Goal: Information Seeking & Learning: Learn about a topic

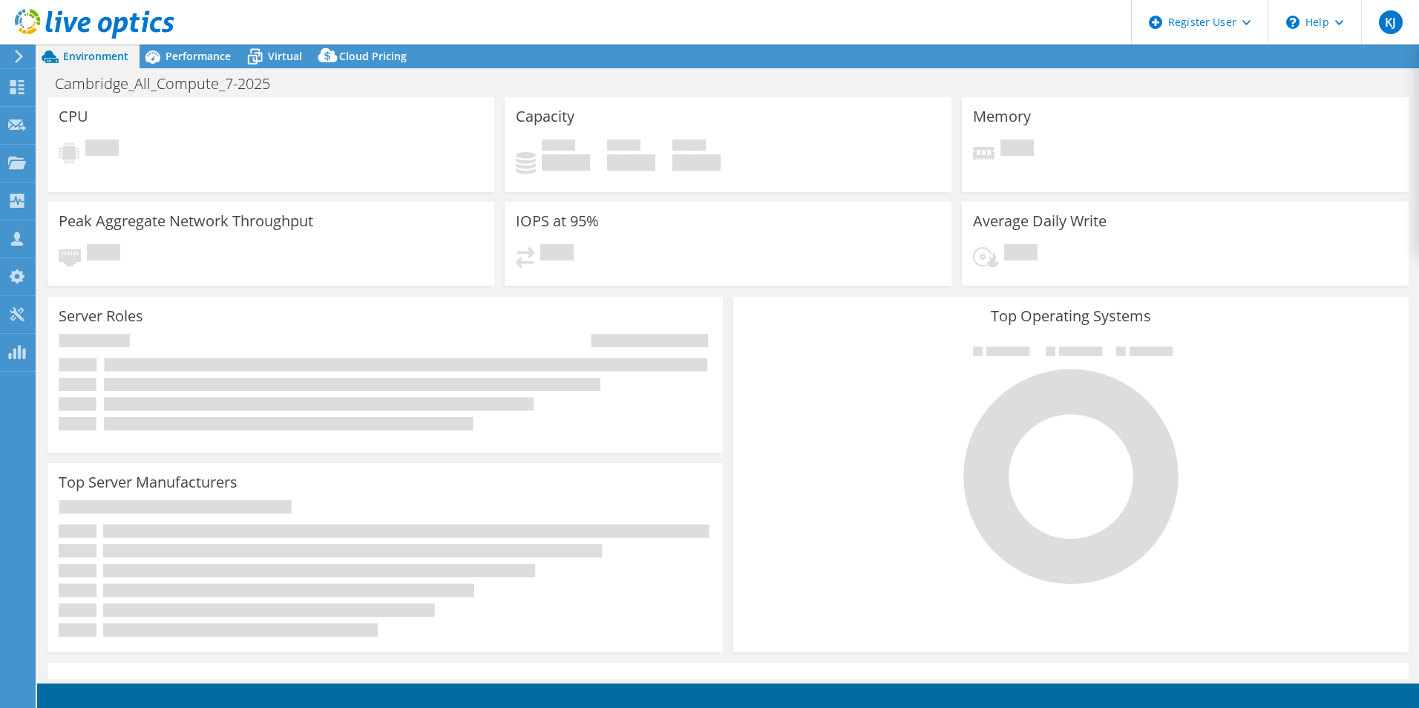
select select "USD"
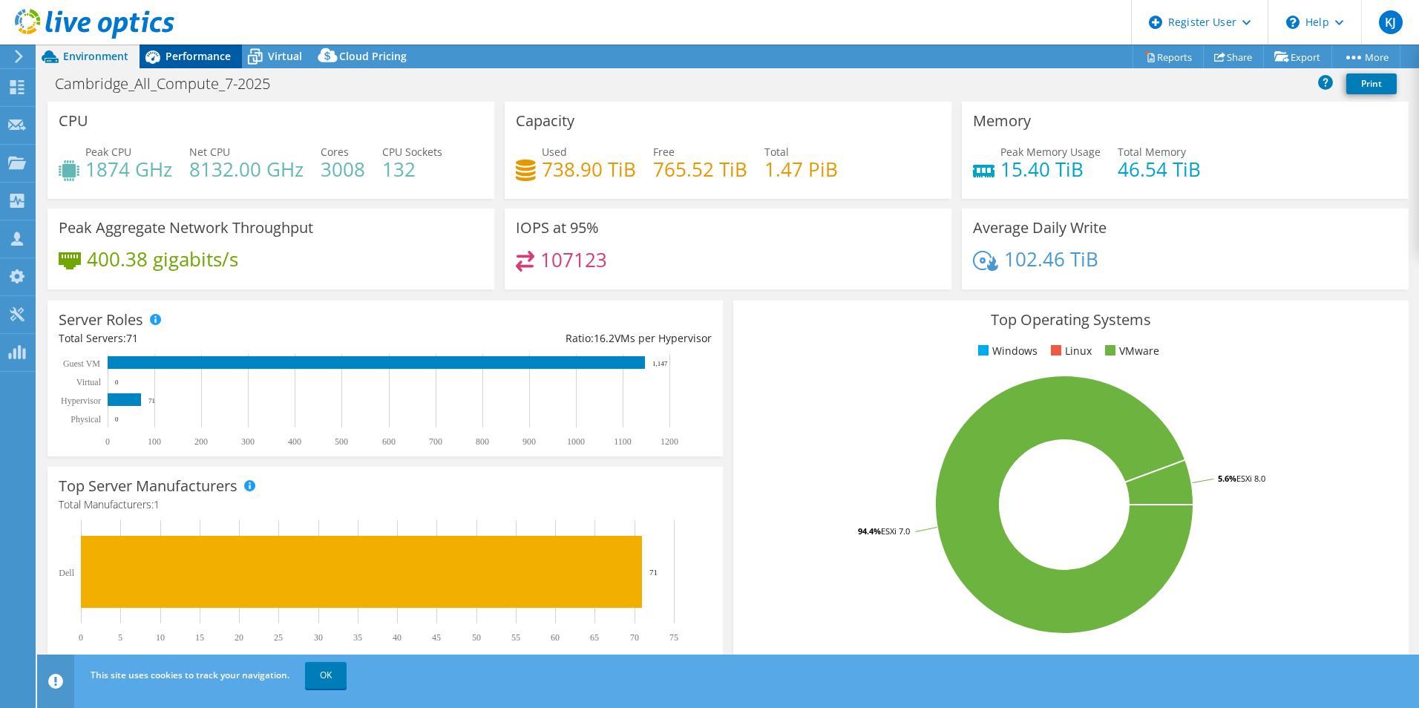
click at [218, 62] on span "Performance" at bounding box center [197, 56] width 65 height 14
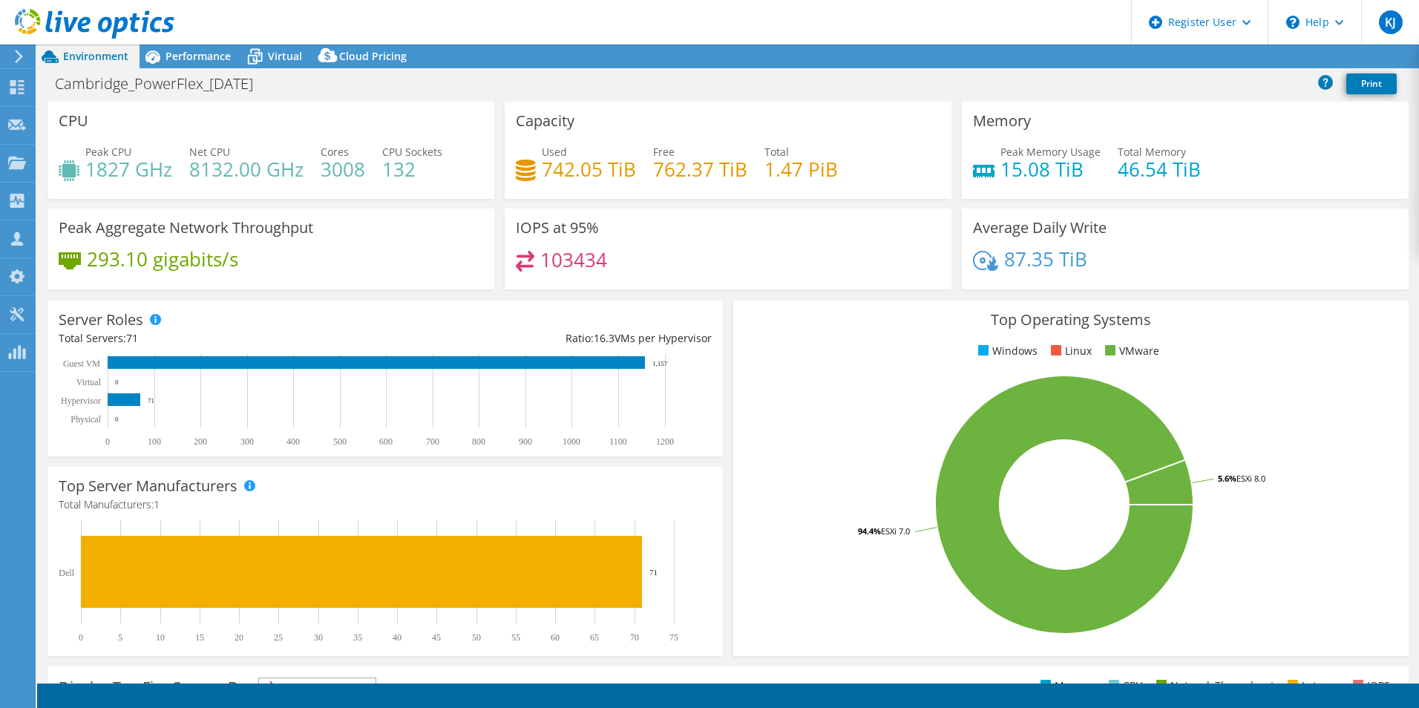
select select "USD"
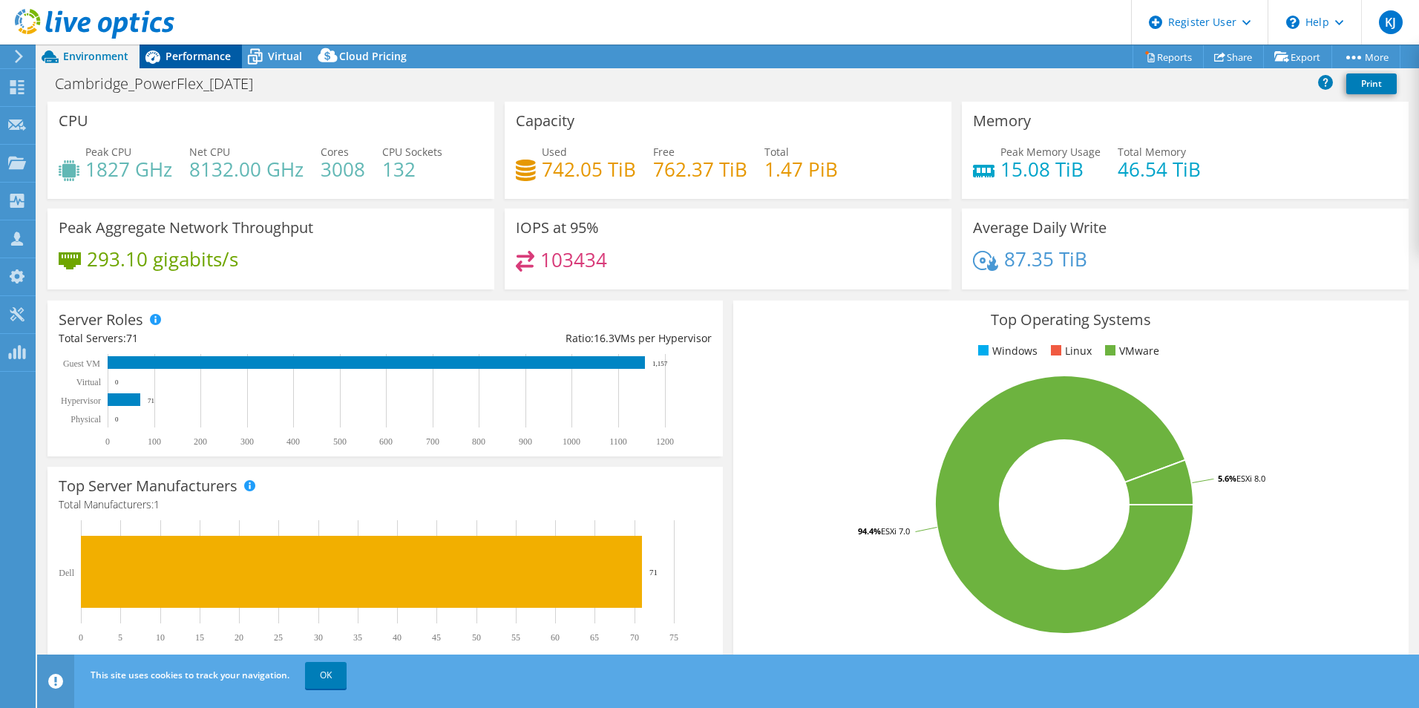
click at [229, 54] on span "Performance" at bounding box center [197, 56] width 65 height 14
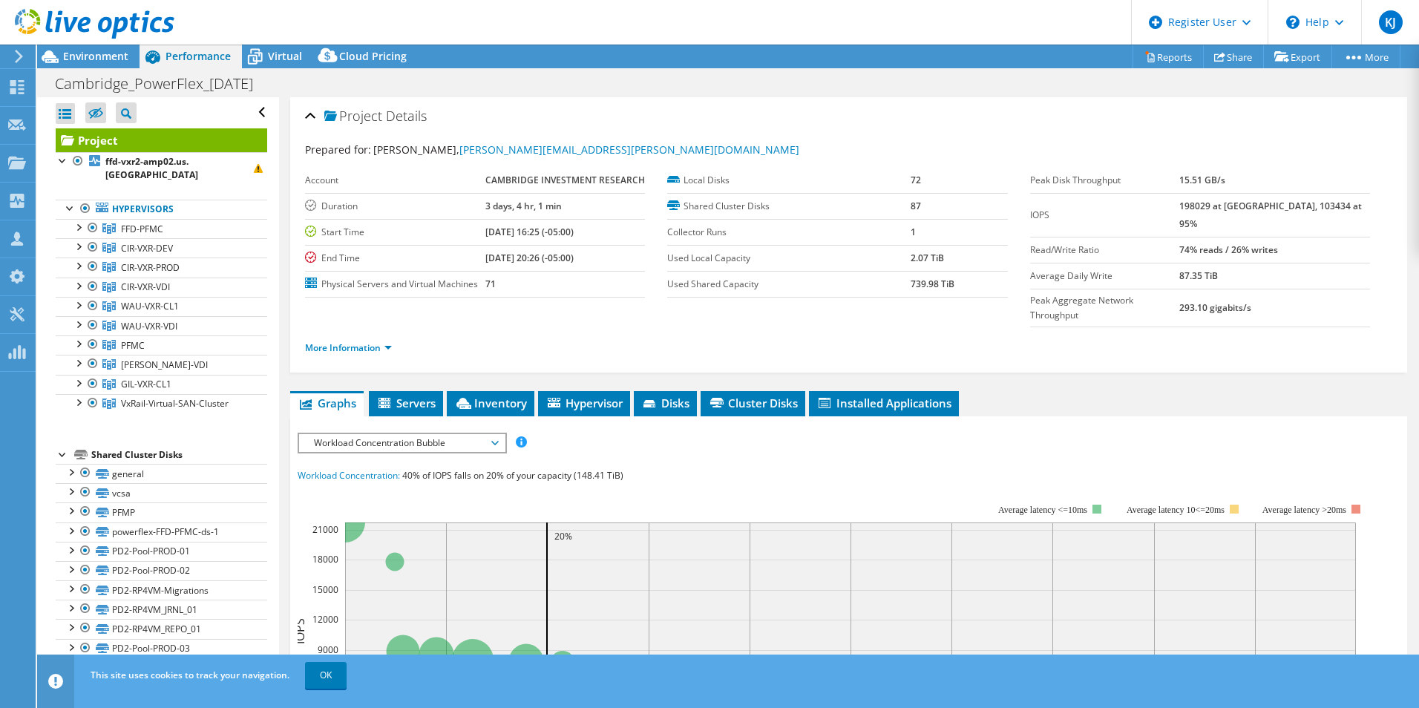
drag, startPoint x: 511, startPoint y: 360, endPoint x: 525, endPoint y: 358, distance: 14.2
click at [511, 360] on div "Project Details Prepared for: [PERSON_NAME], [PERSON_NAME][EMAIL_ADDRESS][PERSO…" at bounding box center [848, 590] width 1139 height 987
click at [508, 396] on span "Inventory" at bounding box center [490, 403] width 73 height 15
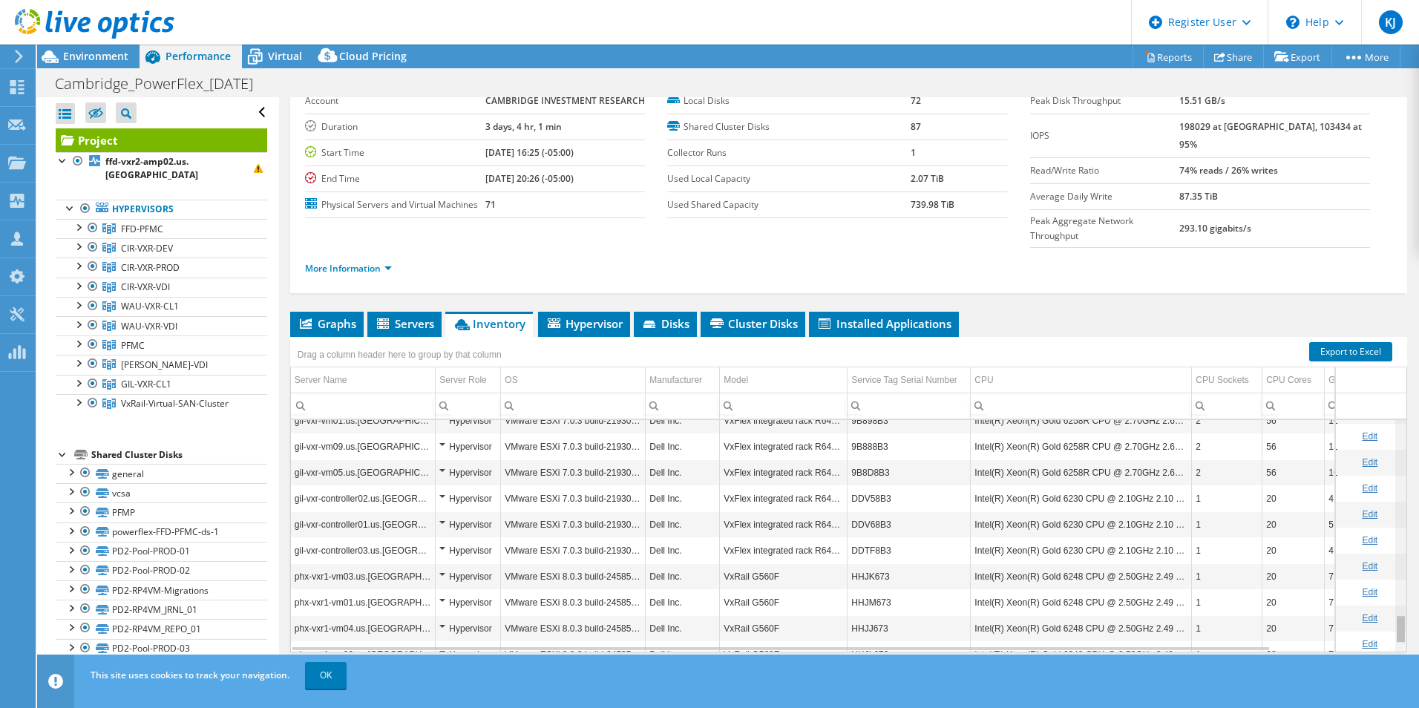
scroll to position [1619, 0]
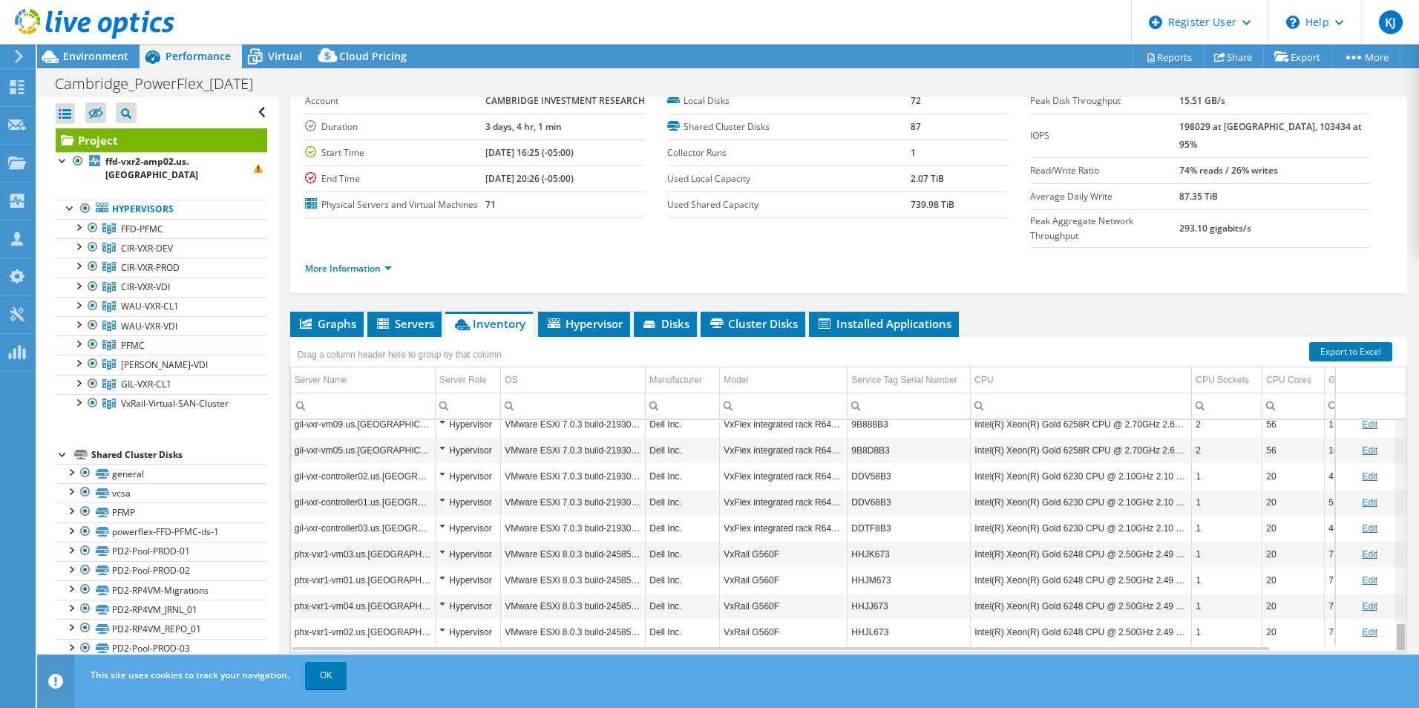
drag, startPoint x: 1394, startPoint y: 410, endPoint x: 1371, endPoint y: 657, distance: 247.4
click at [1371, 657] on body "KJ Dell User [PERSON_NAME] [PERSON_NAME][EMAIL_ADDRESS][PERSON_NAME][DOMAIN_NAM…" at bounding box center [709, 354] width 1419 height 708
click at [82, 63] on div "Environment" at bounding box center [88, 57] width 102 height 24
